Goal: Check status: Check status

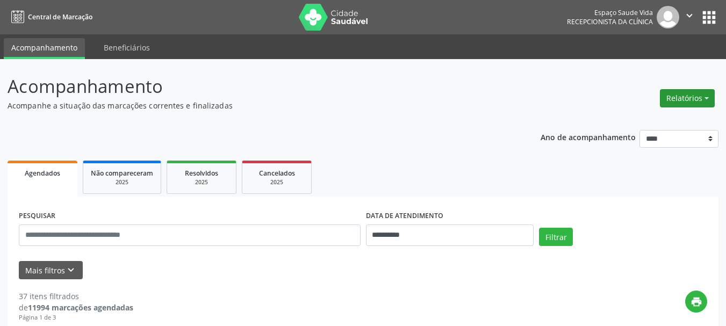
click at [676, 93] on button "Relatórios" at bounding box center [687, 98] width 55 height 18
click at [631, 120] on link "Agendamentos" at bounding box center [658, 121] width 116 height 15
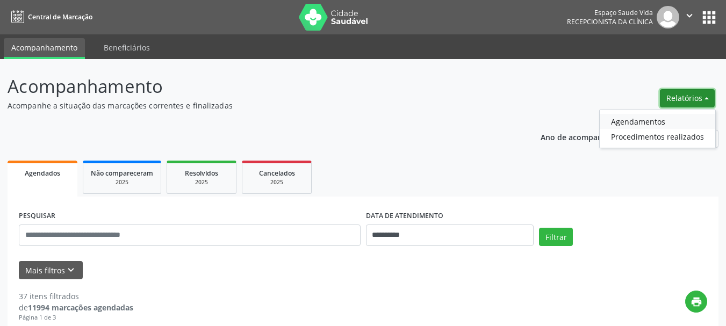
select select "*"
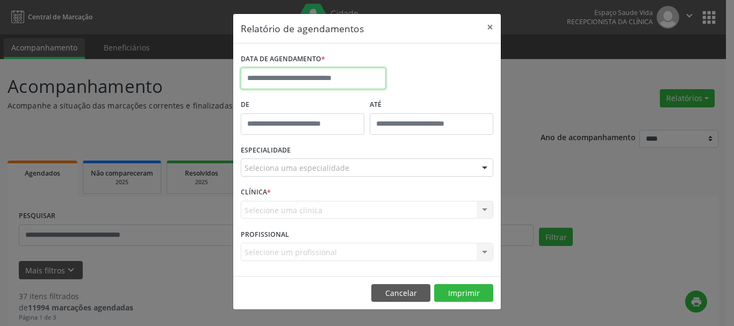
click at [320, 82] on input "text" at bounding box center [313, 79] width 145 height 22
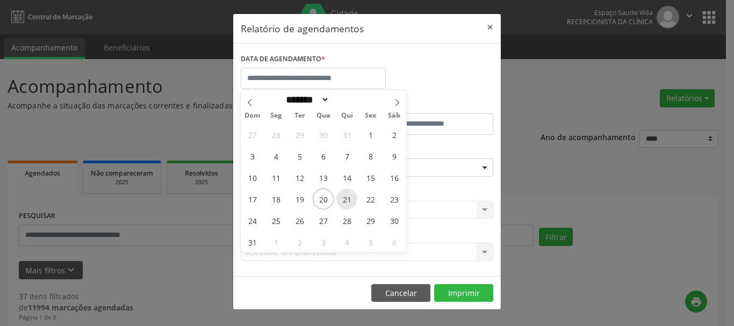
click at [348, 196] on span "21" at bounding box center [347, 199] width 21 height 21
type input "**********"
click at [348, 196] on span "21" at bounding box center [347, 199] width 21 height 21
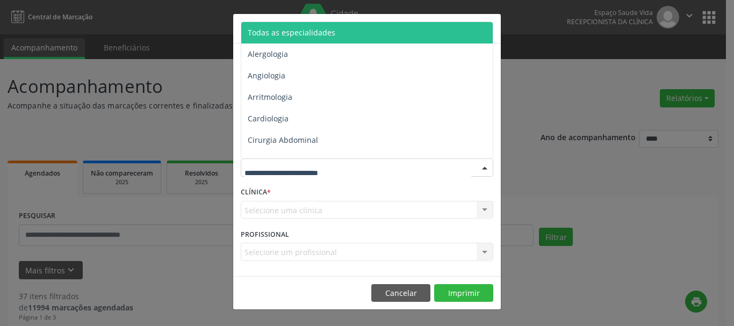
click at [283, 31] on span "Todas as especialidades" at bounding box center [292, 32] width 88 height 10
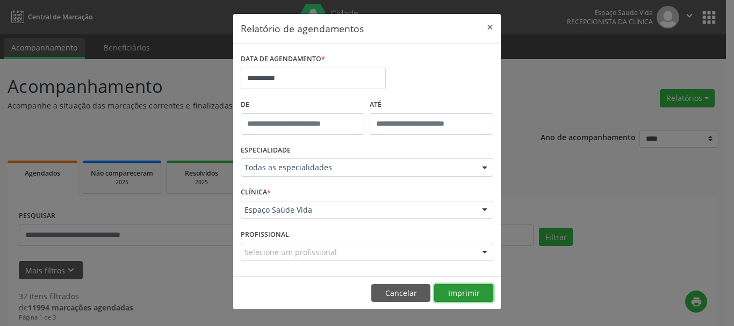
click at [475, 288] on button "Imprimir" at bounding box center [463, 293] width 59 height 18
